Goal: Information Seeking & Learning: Learn about a topic

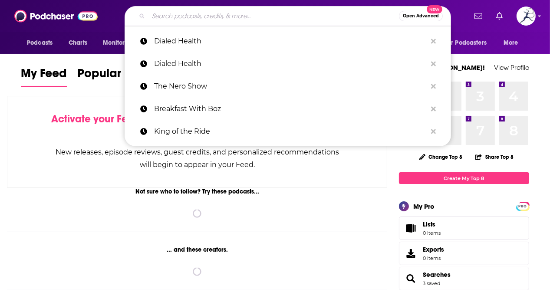
click at [255, 15] on input "Search podcasts, credits, & more..." at bounding box center [274, 16] width 251 height 14
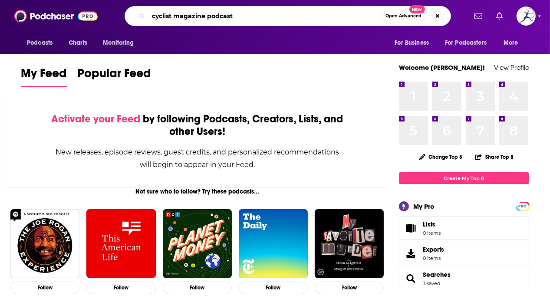
type input "cyclist magazine podcast"
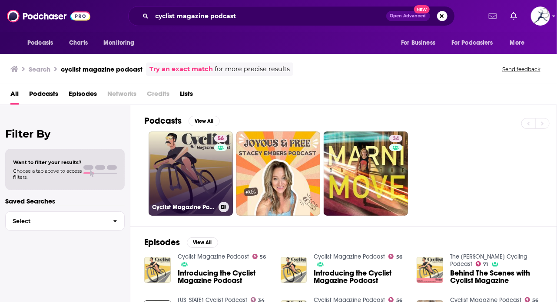
click at [202, 176] on link "56 Cyclist Magazine Podcast" at bounding box center [191, 174] width 84 height 84
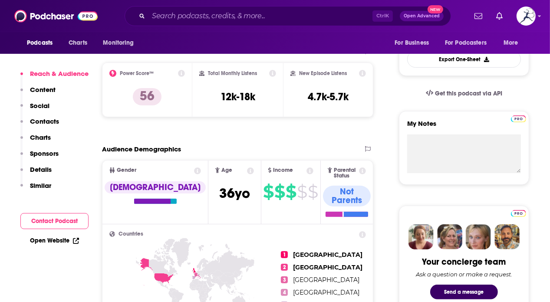
scroll to position [243, 0]
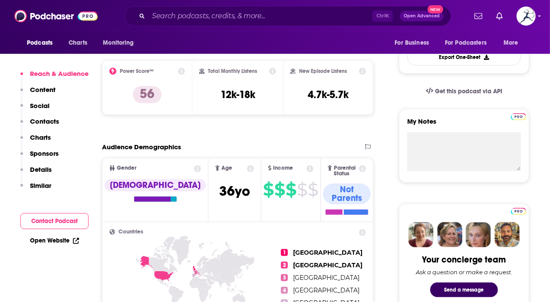
click at [173, 244] on icon at bounding box center [195, 290] width 172 height 108
drag, startPoint x: 173, startPoint y: 244, endPoint x: 153, endPoint y: 127, distance: 118.2
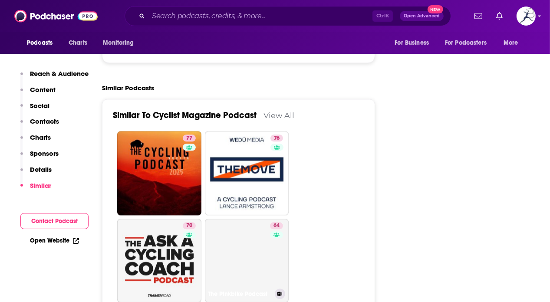
scroll to position [1666, 0]
